Goal: Task Accomplishment & Management: Complete application form

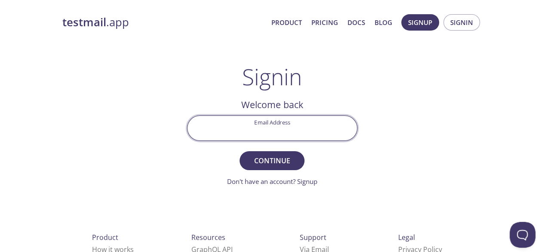
paste input "[EMAIL_ADDRESS][DOMAIN_NAME]"
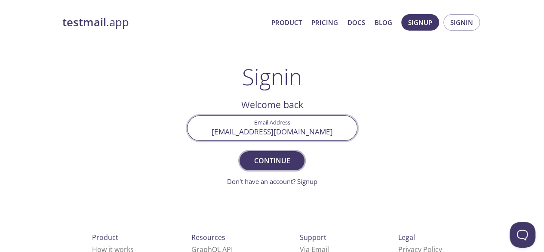
type input "[EMAIL_ADDRESS][DOMAIN_NAME]"
click at [279, 159] on span "Continue" at bounding box center [272, 160] width 46 height 12
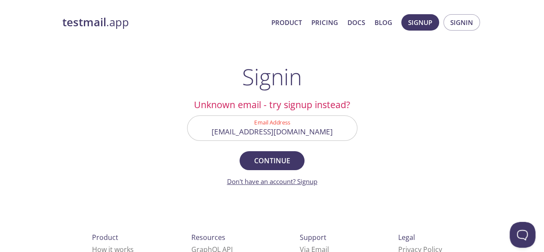
click at [309, 179] on link "Don't have an account? Signup" at bounding box center [272, 181] width 90 height 9
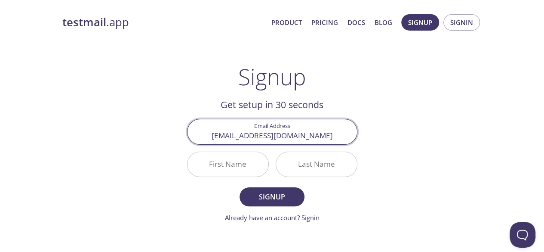
type input "[EMAIL_ADDRESS][DOMAIN_NAME]"
click at [232, 162] on input "First Name" at bounding box center [228, 164] width 81 height 25
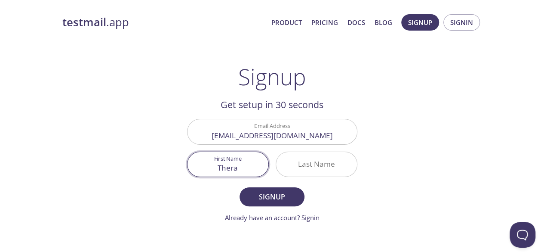
type input "Thera"
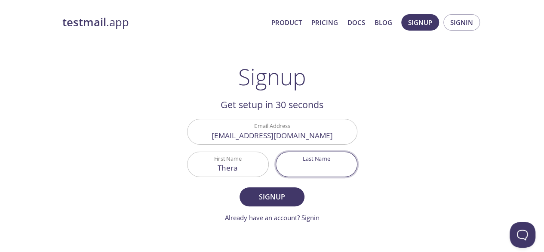
click at [330, 158] on input "Last Name" at bounding box center [316, 164] width 81 height 25
type input "pits"
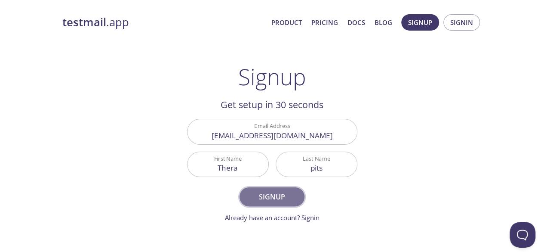
click at [273, 191] on span "Signup" at bounding box center [272, 197] width 46 height 12
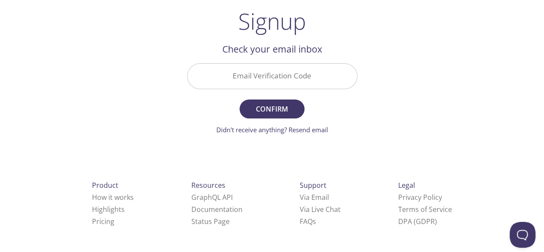
scroll to position [55, 0]
click at [253, 73] on input "Email Verification Code" at bounding box center [273, 77] width 170 height 25
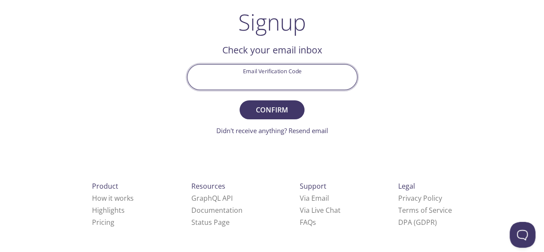
paste input "LN8PNZ8"
type input "LN8PNZ8"
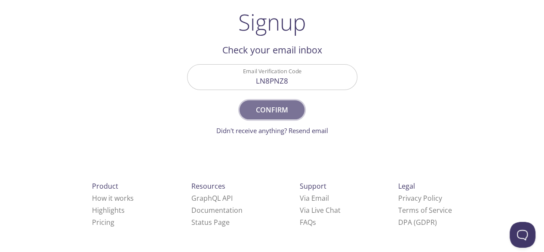
click at [272, 105] on span "Confirm" at bounding box center [272, 110] width 46 height 12
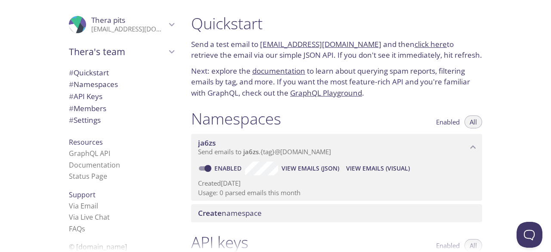
click at [414, 43] on link "click here" at bounding box center [430, 44] width 32 height 10
